Goal: Ask a question

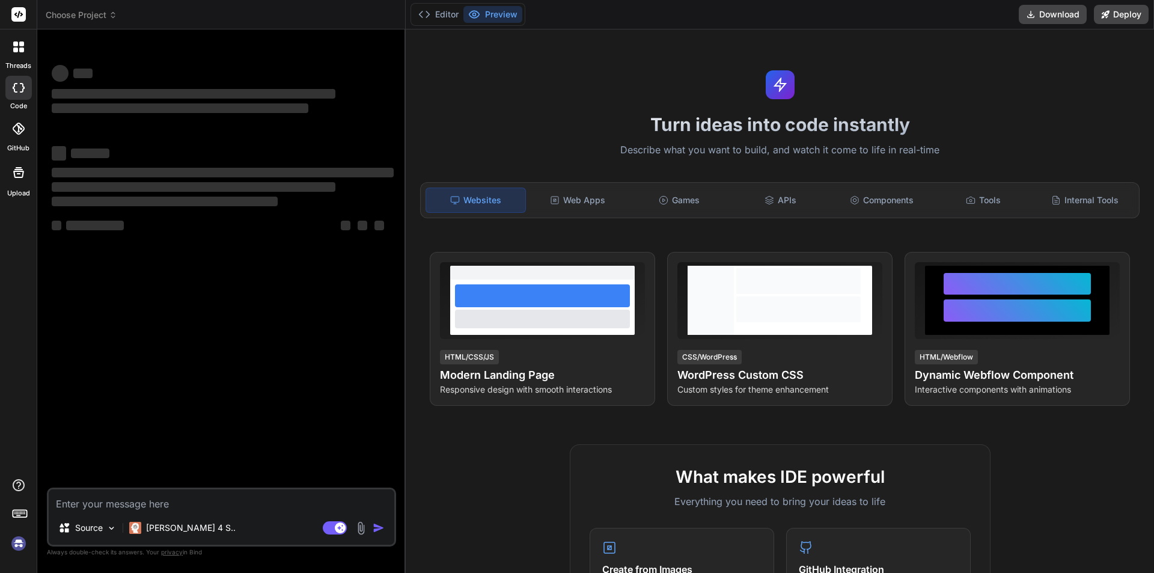
click at [145, 498] on textarea at bounding box center [222, 500] width 346 height 22
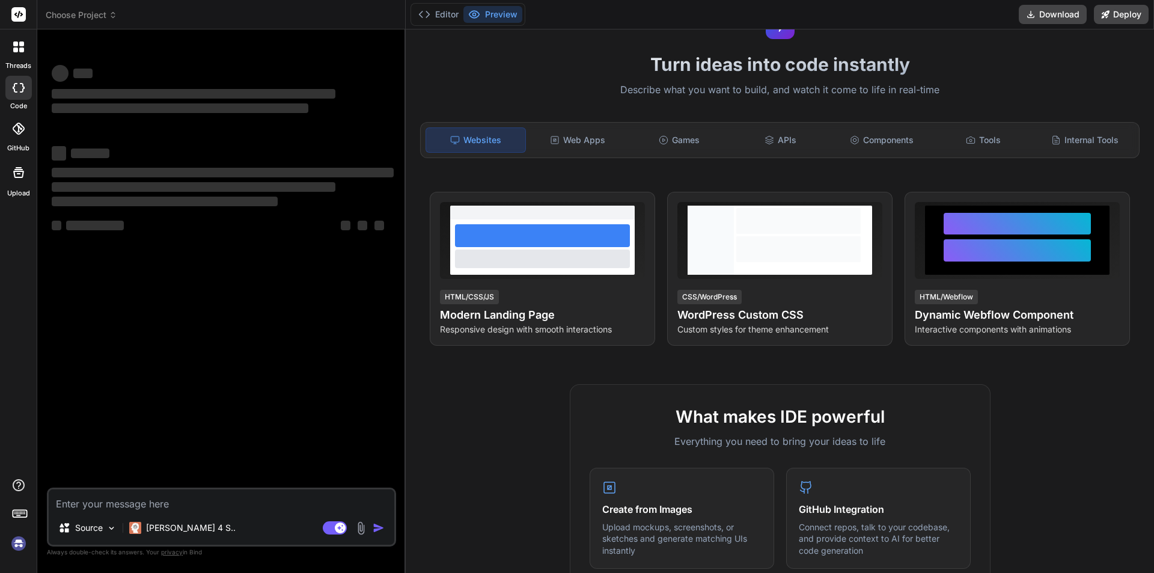
type textarea "x"
type textarea "h"
type textarea "x"
type textarea "hi"
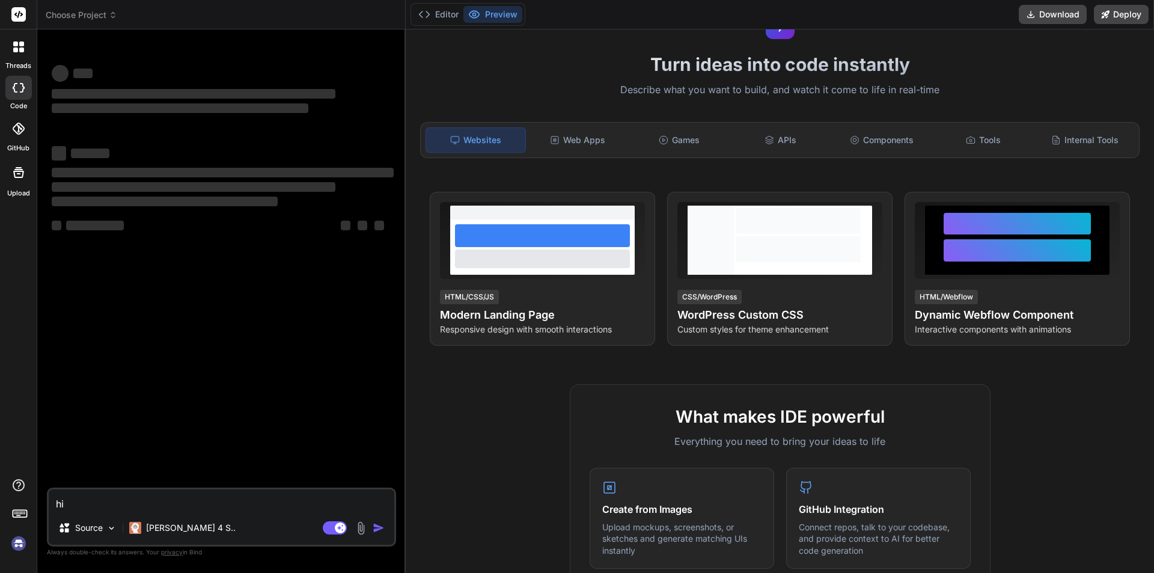
type textarea "x"
type textarea "hii"
type textarea "x"
type textarea "hiio"
type textarea "x"
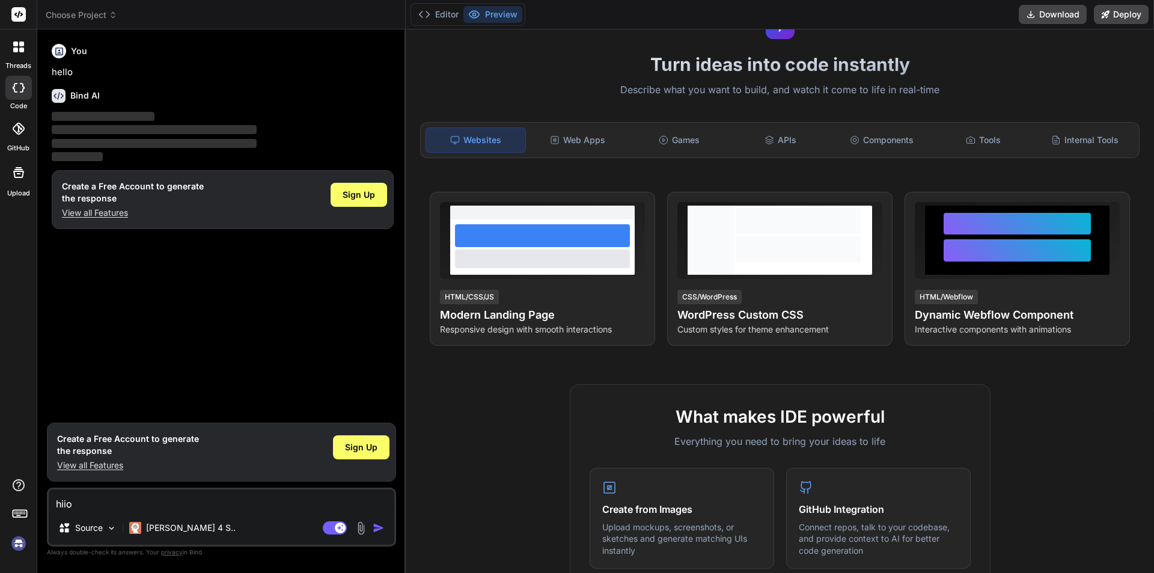
click at [80, 503] on textarea "hiio" at bounding box center [222, 500] width 346 height 22
type textarea "hii"
type textarea "x"
type textarea "hii"
click at [374, 528] on img "button" at bounding box center [379, 528] width 12 height 12
